Goal: Task Accomplishment & Management: Use online tool/utility

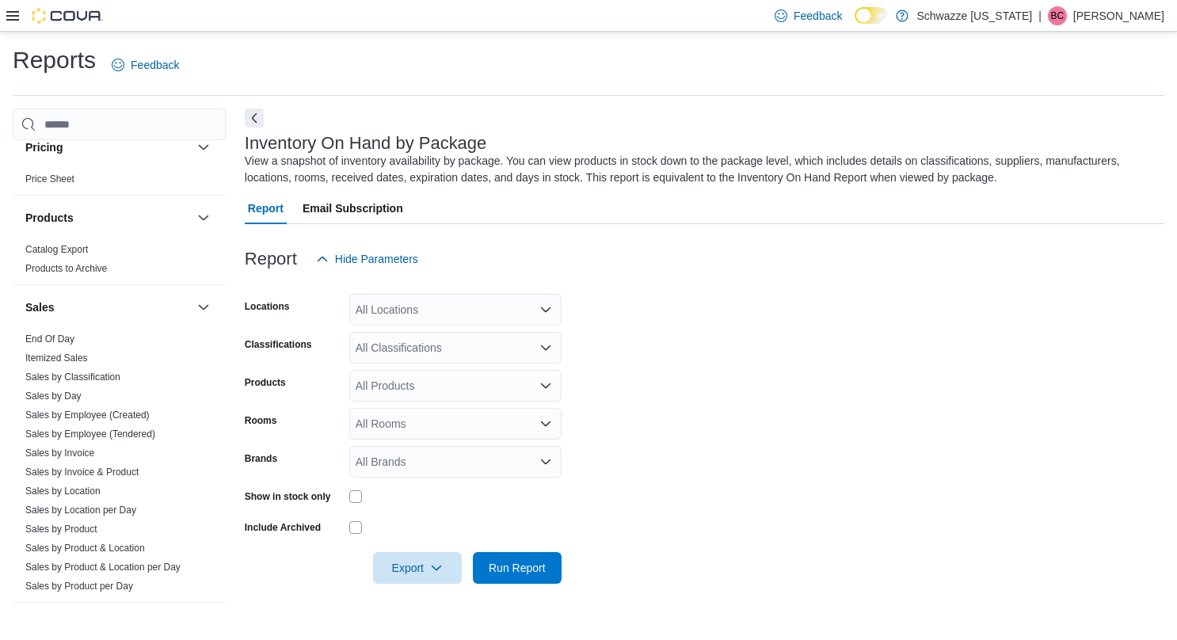
scroll to position [960, 0]
click at [56, 390] on link "Sales by Day" at bounding box center [53, 395] width 56 height 11
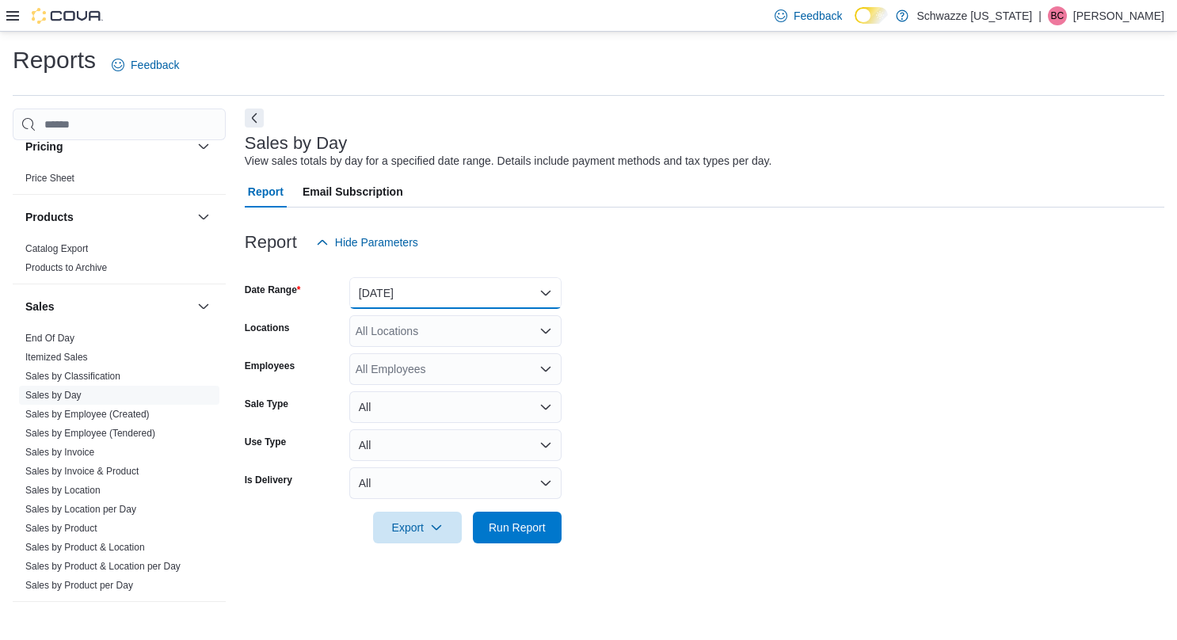
click at [425, 299] on button "[DATE]" at bounding box center [455, 293] width 212 height 32
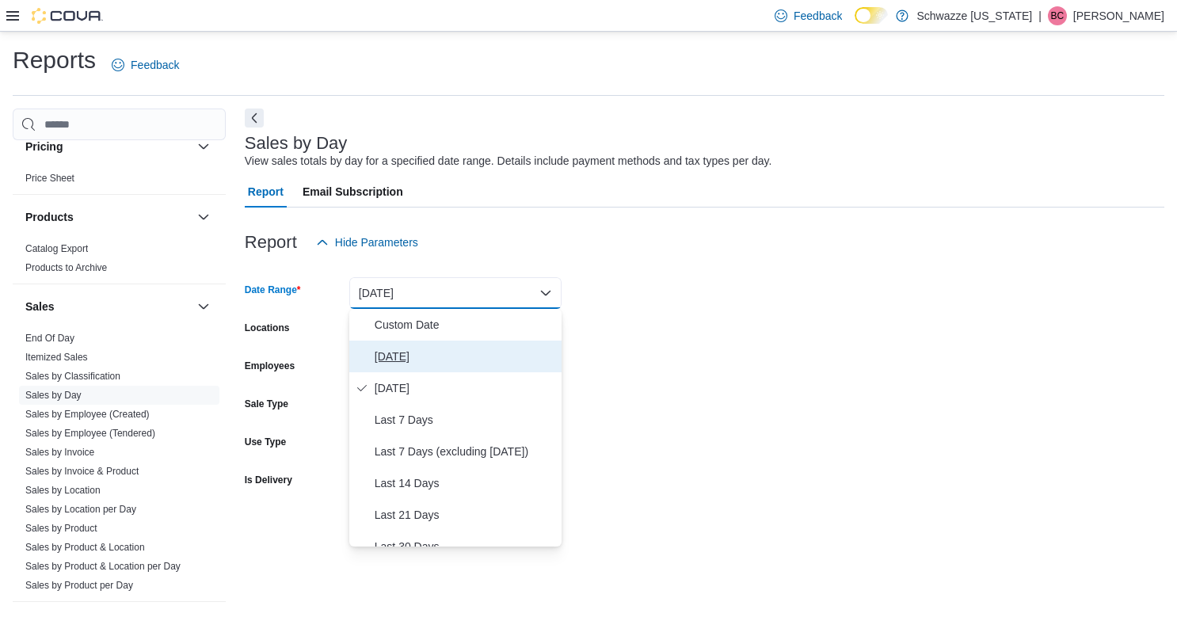
click at [404, 349] on span "[DATE]" at bounding box center [465, 356] width 181 height 19
